Goal: Communication & Community: Connect with others

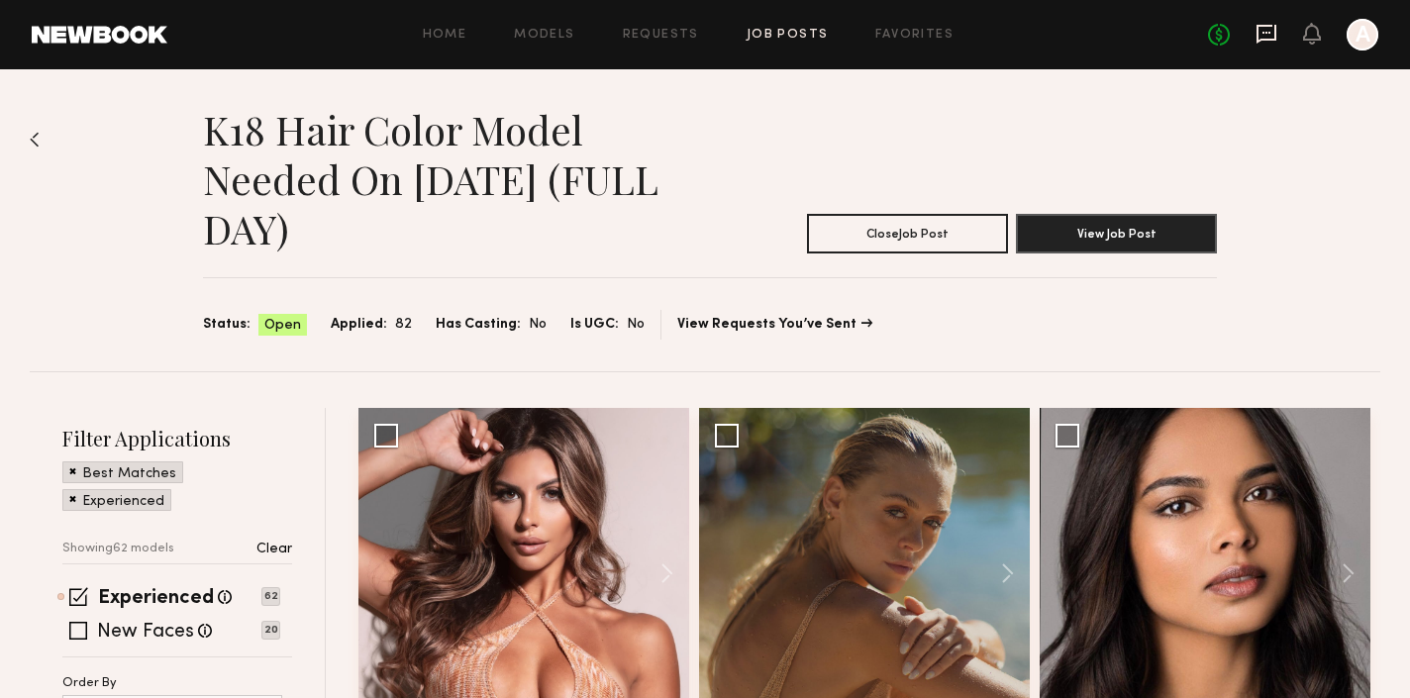
click at [1263, 28] on icon at bounding box center [1267, 34] width 22 height 22
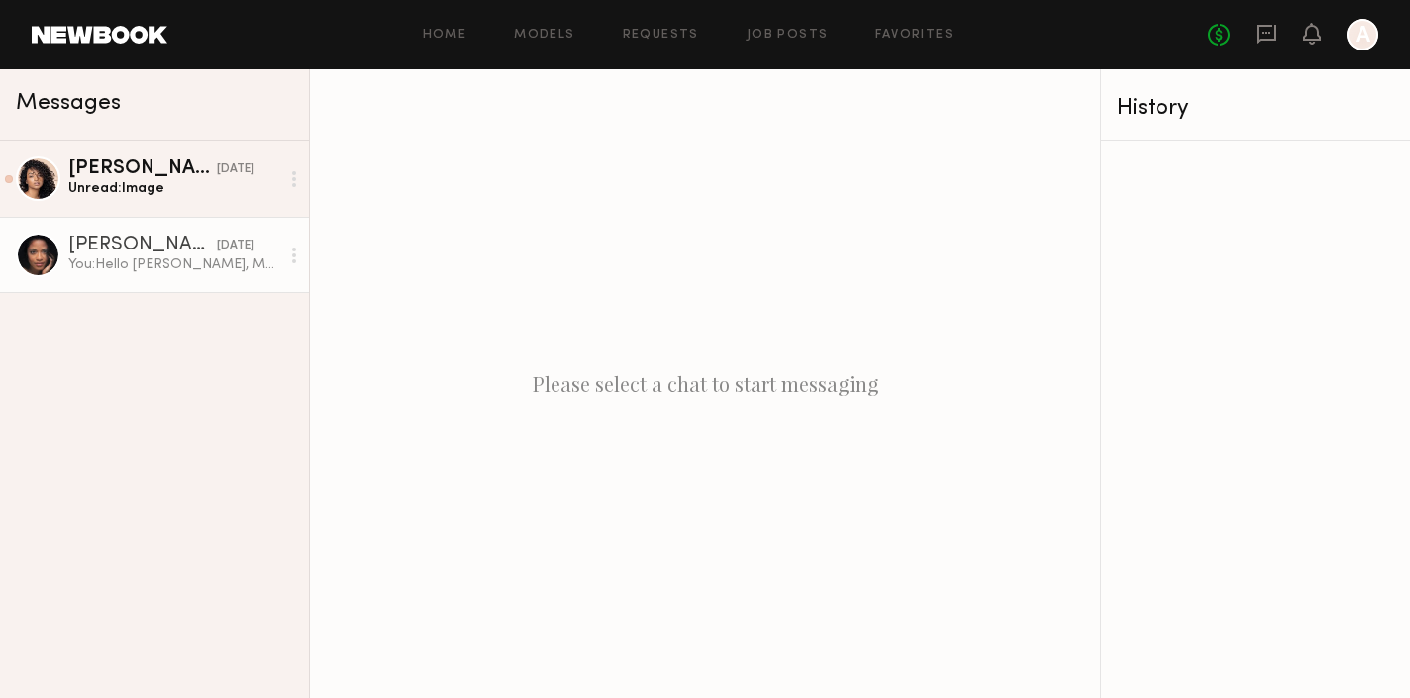
click at [171, 260] on div "You: Hello [PERSON_NAME], My name is [PERSON_NAME], and I am the Head of Traini…" at bounding box center [173, 265] width 211 height 19
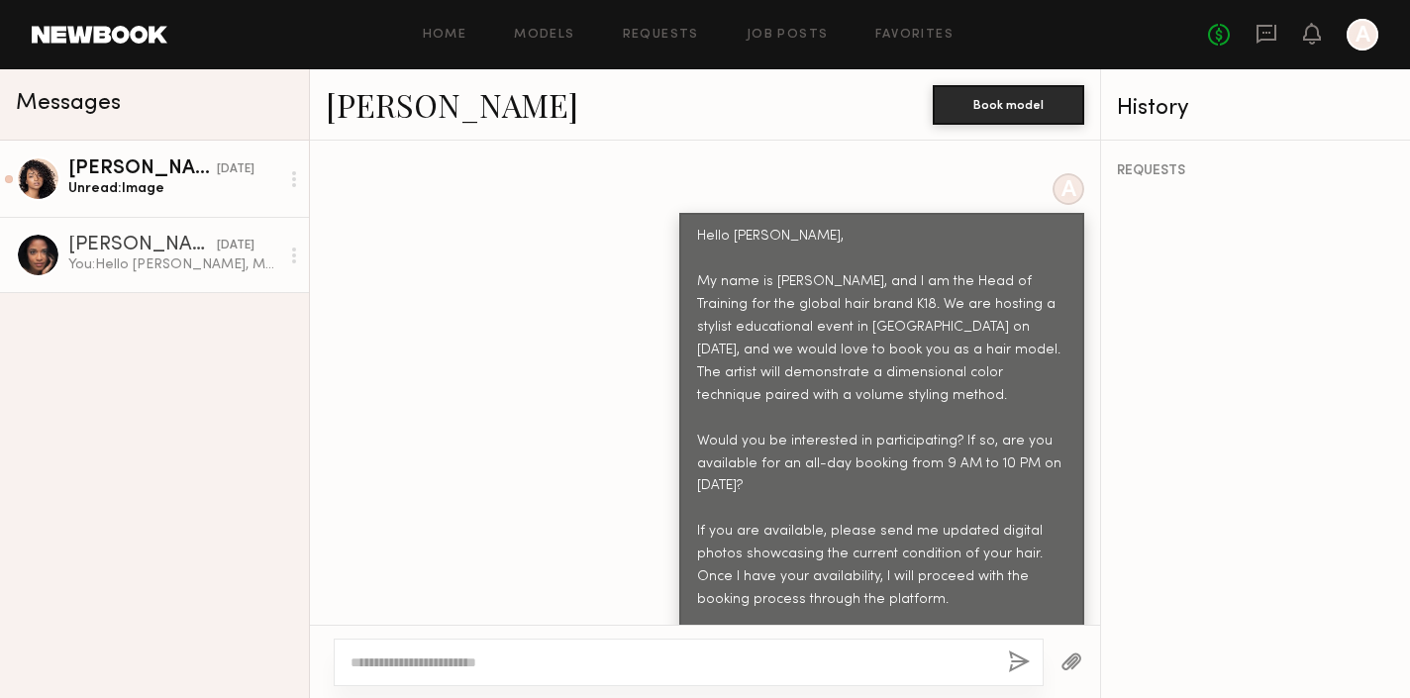
click at [167, 179] on div "Unread: Image" at bounding box center [173, 188] width 211 height 19
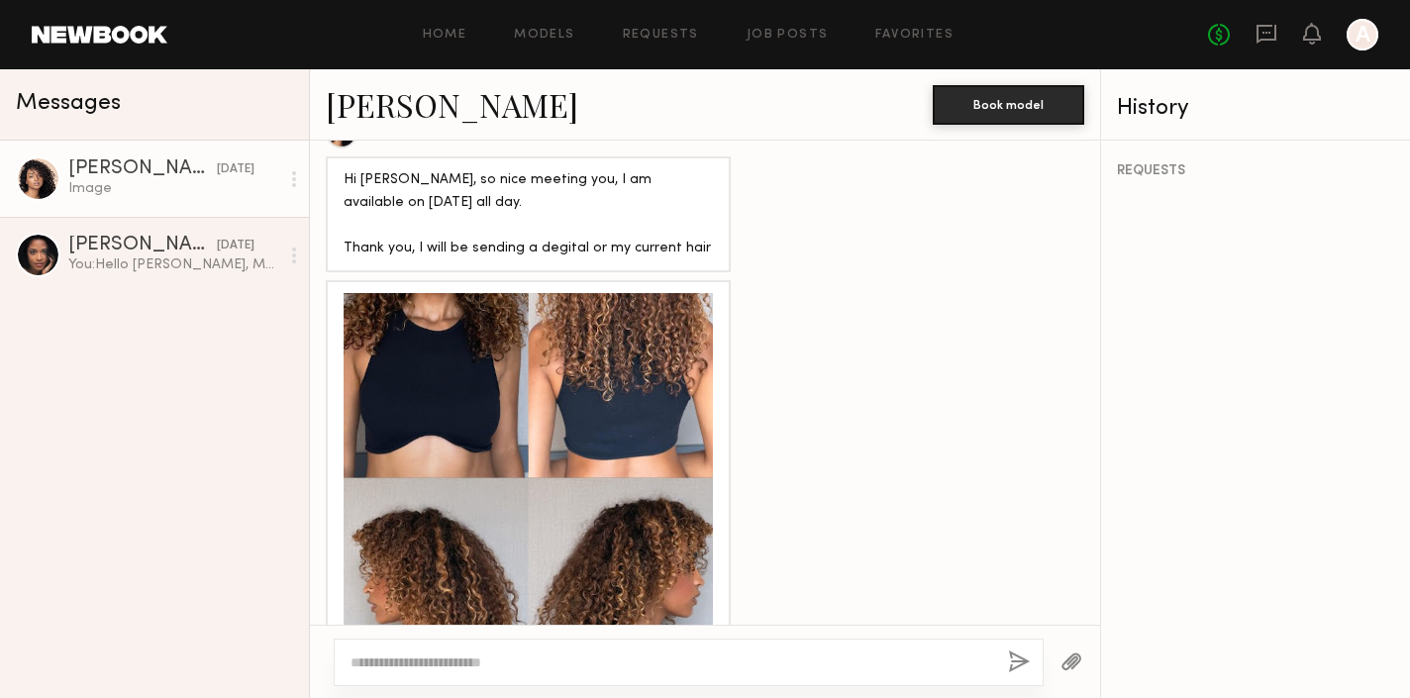
scroll to position [1545, 0]
type textarea "*"
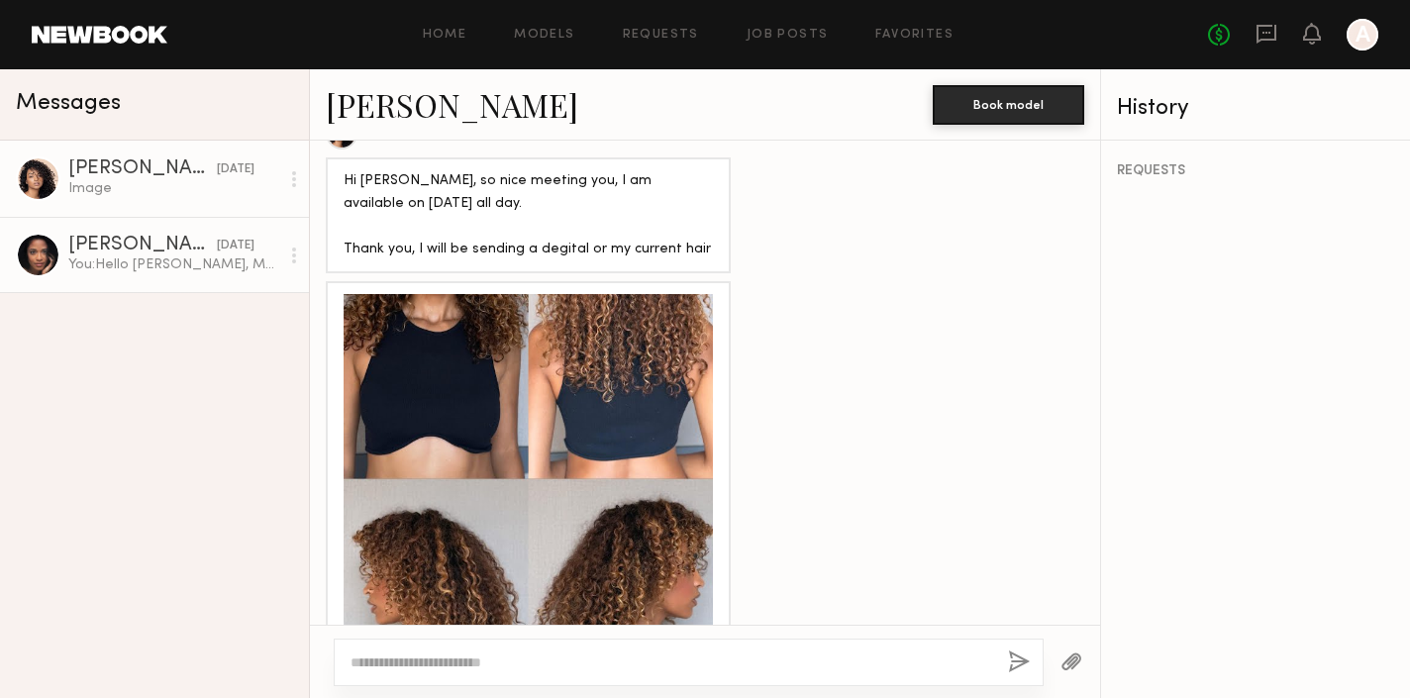
click at [158, 251] on div "[PERSON_NAME]" at bounding box center [142, 246] width 149 height 20
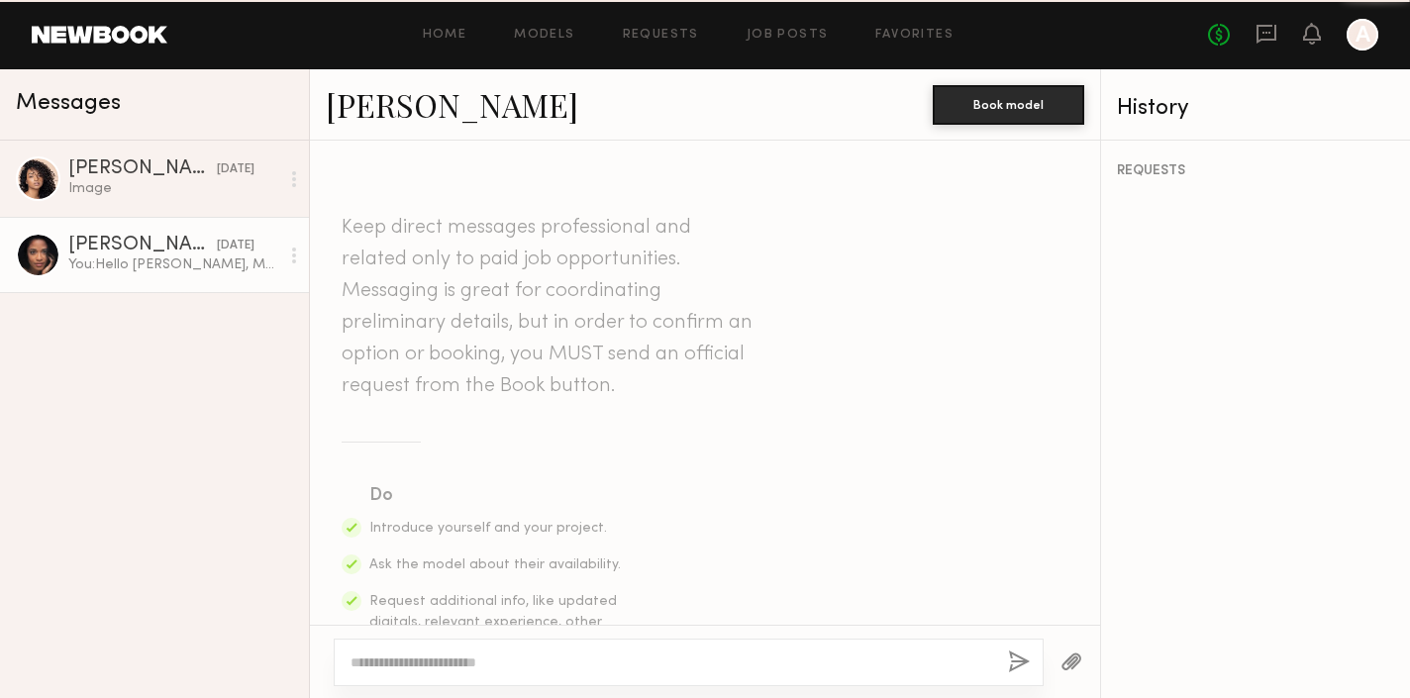
scroll to position [940, 0]
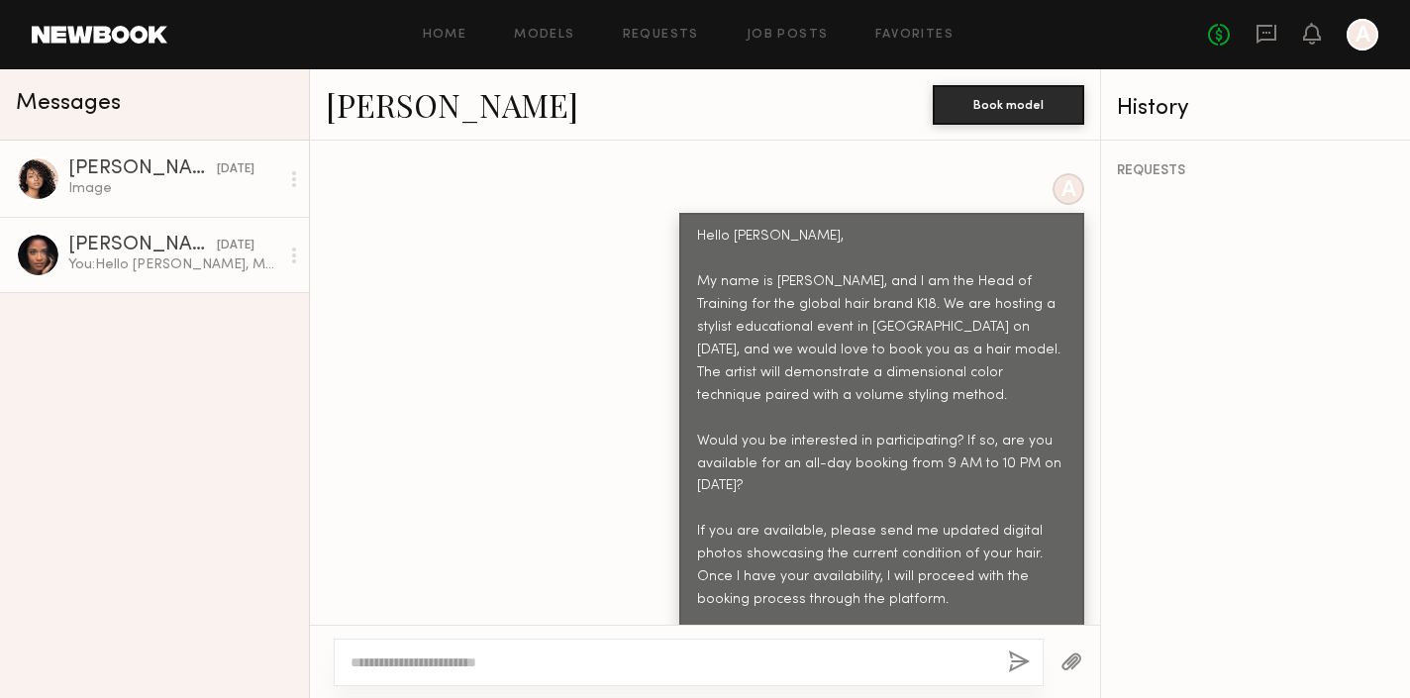
click at [140, 180] on div "Image" at bounding box center [173, 188] width 211 height 19
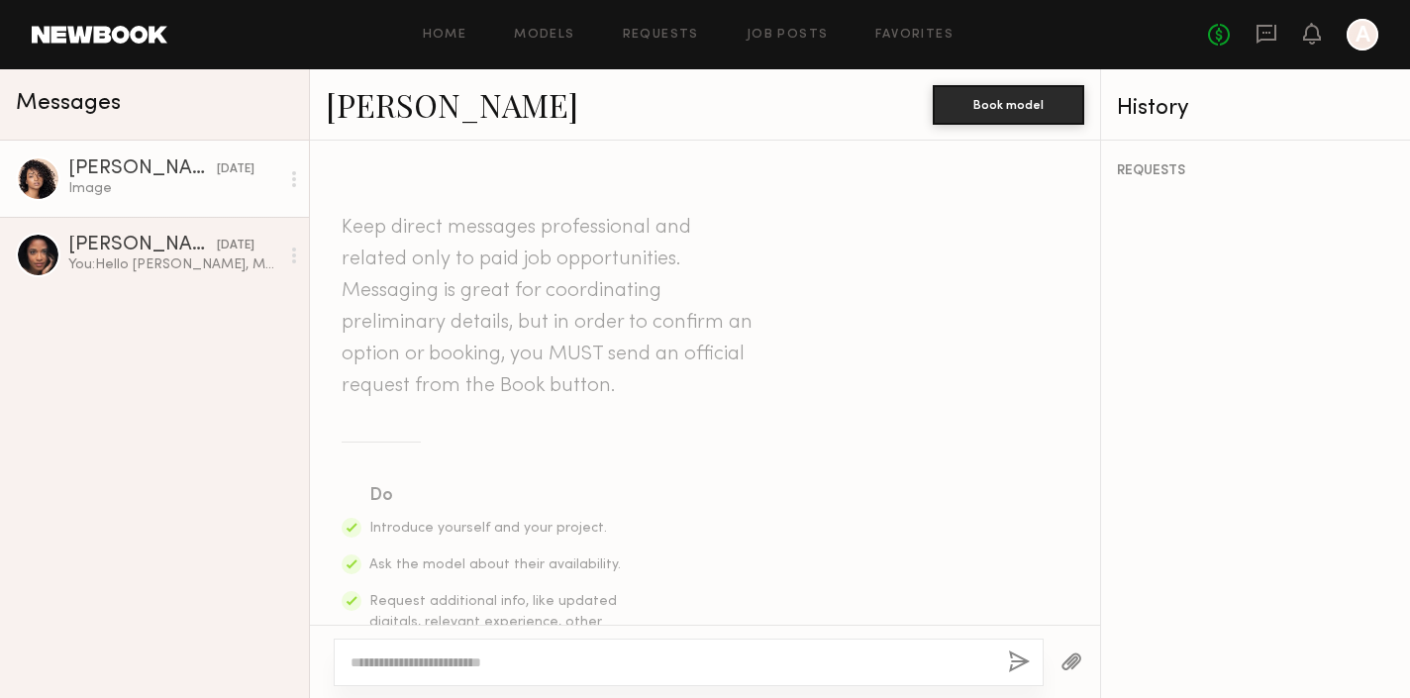
scroll to position [1545, 0]
